Goal: Obtain resource: Obtain resource

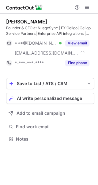
scroll to position [134, 98]
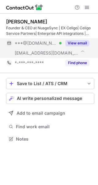
click at [75, 43] on button "View email" at bounding box center [78, 43] width 24 height 6
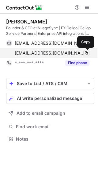
click at [86, 53] on span at bounding box center [86, 52] width 5 height 5
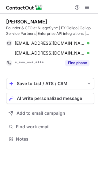
scroll to position [134, 98]
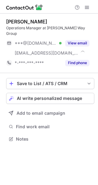
scroll to position [129, 98]
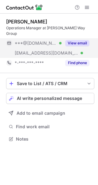
click at [76, 40] on button "View email" at bounding box center [78, 43] width 24 height 6
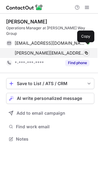
click at [89, 50] on span at bounding box center [86, 52] width 5 height 5
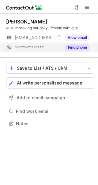
scroll to position [119, 98]
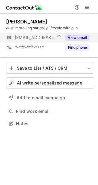
click at [76, 36] on button "View email" at bounding box center [78, 37] width 24 height 6
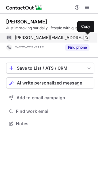
click at [87, 38] on span at bounding box center [86, 37] width 5 height 5
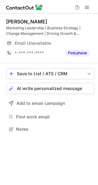
scroll to position [125, 98]
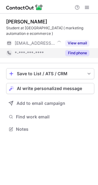
scroll to position [125, 98]
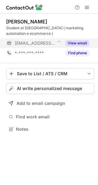
click at [81, 42] on button "View email" at bounding box center [78, 43] width 24 height 6
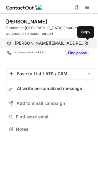
click at [85, 41] on span at bounding box center [86, 43] width 5 height 5
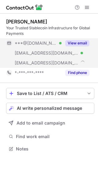
scroll to position [144, 98]
click at [75, 42] on button "View email" at bounding box center [78, 43] width 24 height 6
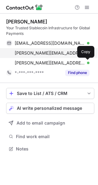
drag, startPoint x: 86, startPoint y: 63, endPoint x: 83, endPoint y: 52, distance: 11.5
click at [86, 62] on span at bounding box center [86, 62] width 5 height 5
